Goal: Task Accomplishment & Management: Manage account settings

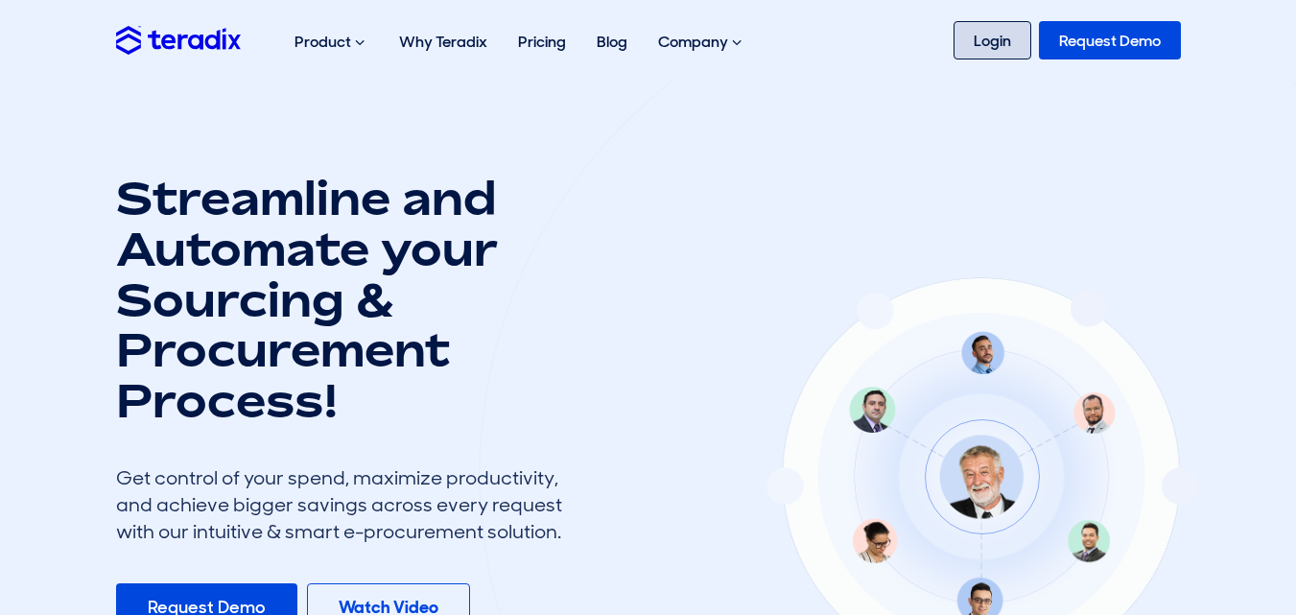
click at [996, 31] on link "Login" at bounding box center [992, 40] width 78 height 38
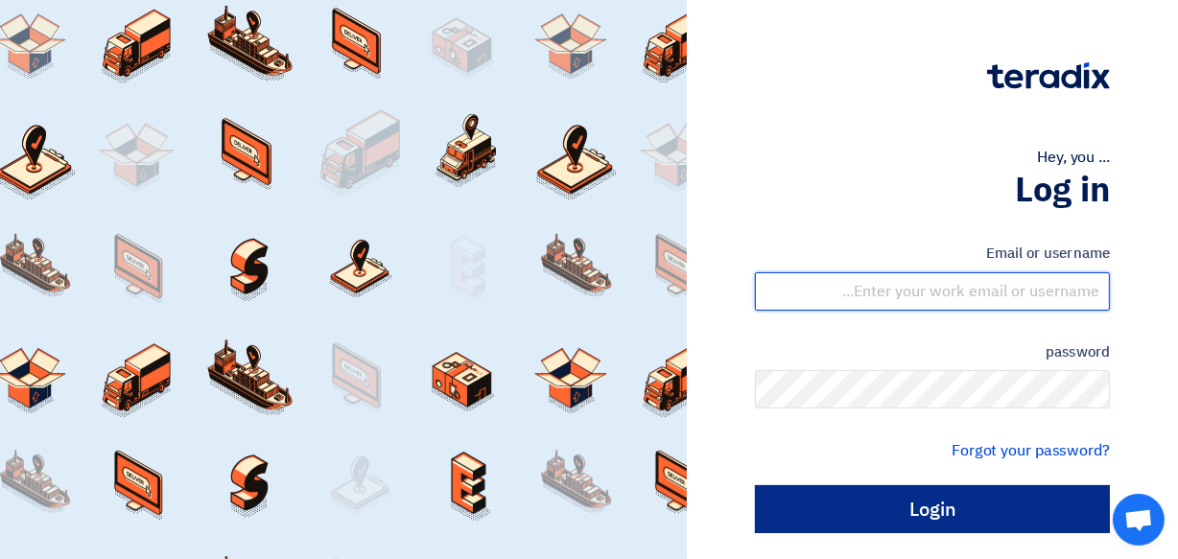
type input "waraich@hahest.com"
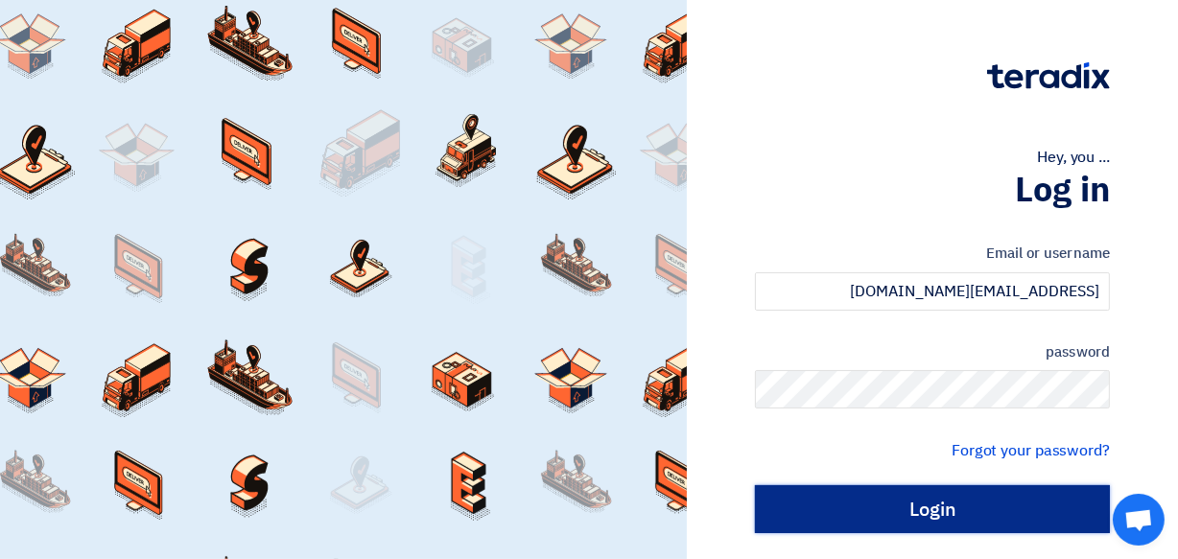
click at [946, 502] on input "Login" at bounding box center [932, 509] width 355 height 48
type input "Sign in"
